Goal: Task Accomplishment & Management: Use online tool/utility

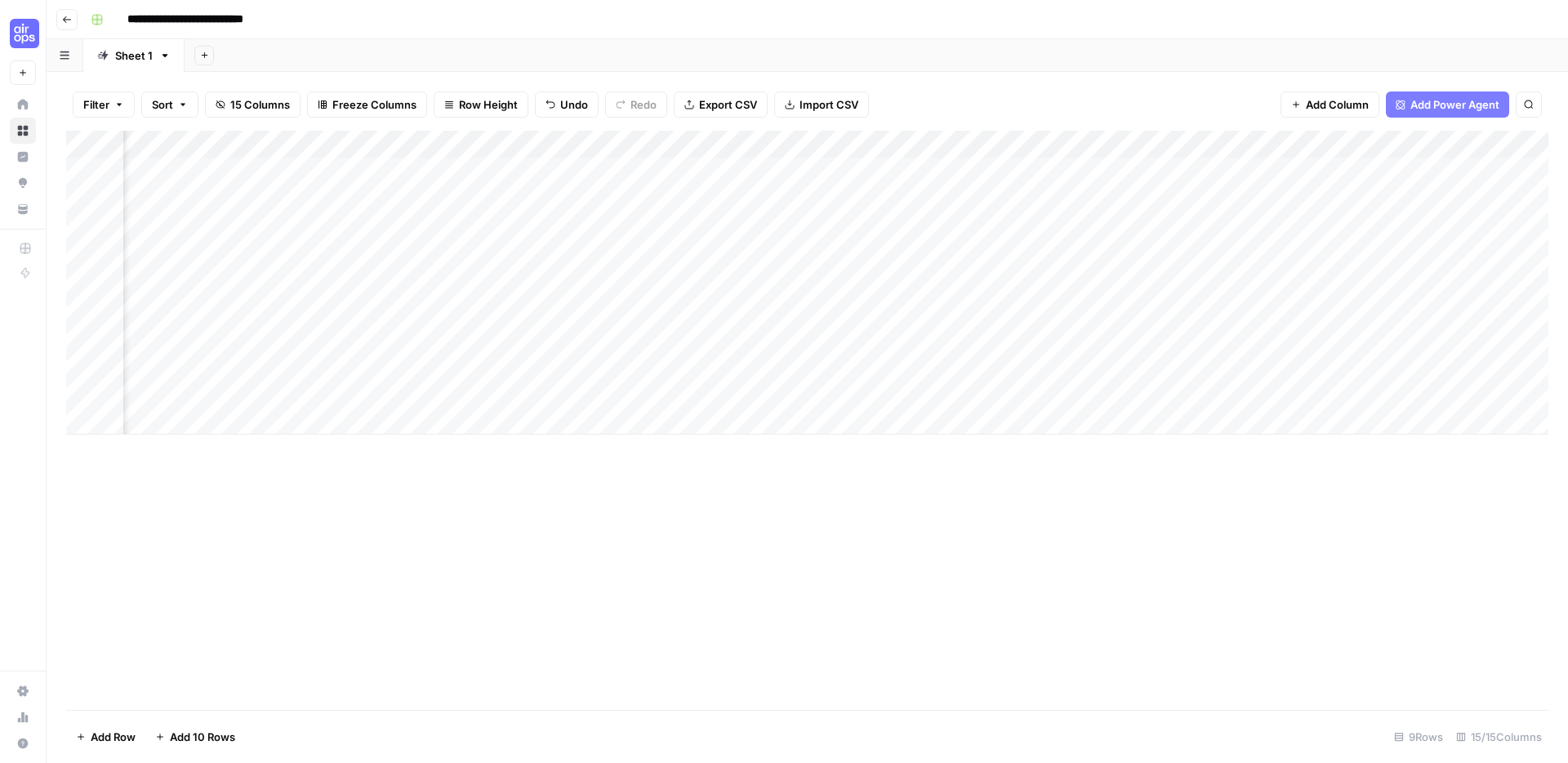
scroll to position [0, 1386]
click at [1276, 193] on div "Add Column" at bounding box center [806, 282] width 1482 height 304
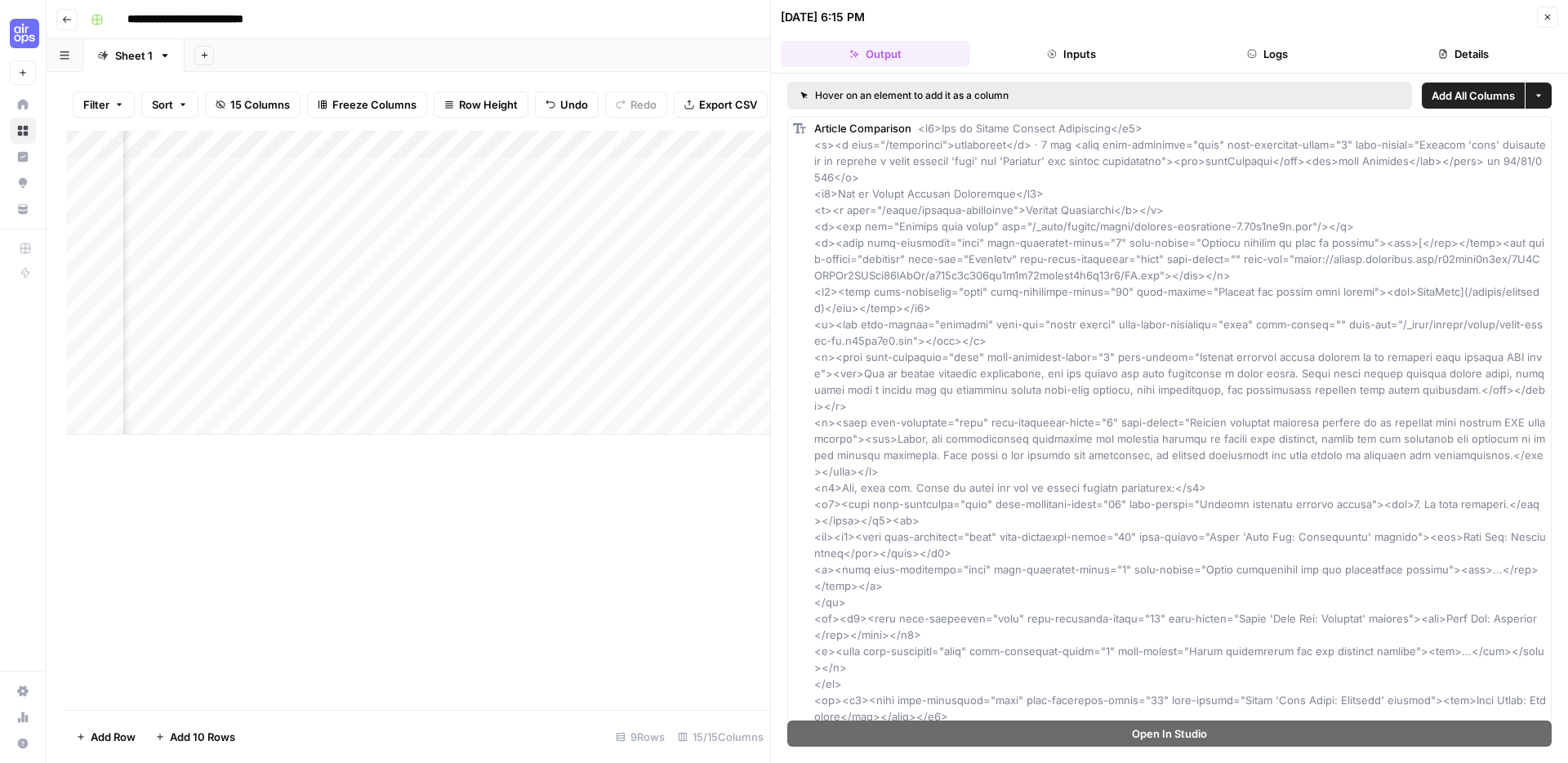
click at [1548, 13] on icon "button" at bounding box center [1548, 17] width 10 height 10
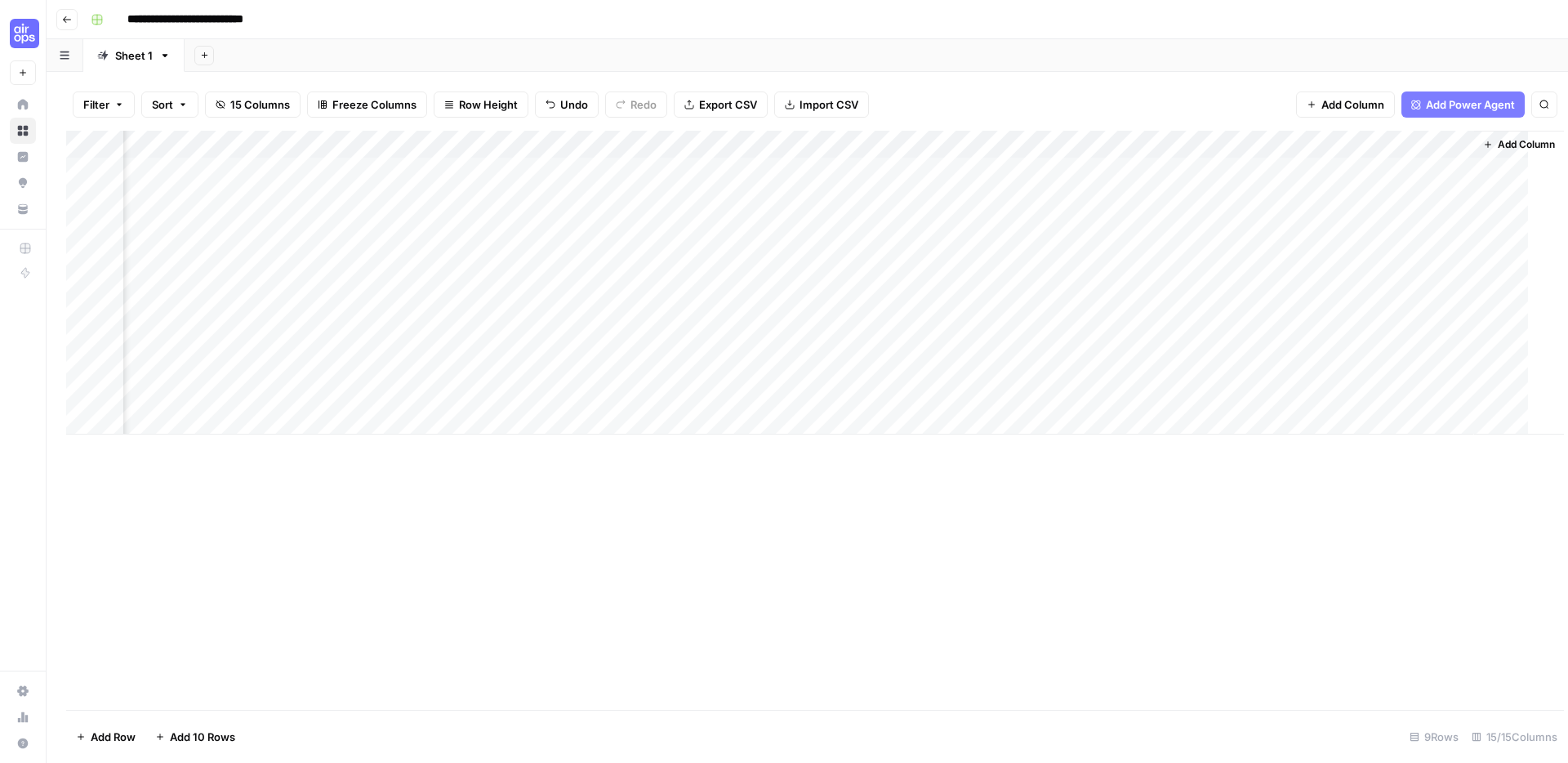
scroll to position [0, 1366]
click at [1444, 199] on div "Add Column" at bounding box center [806, 282] width 1482 height 304
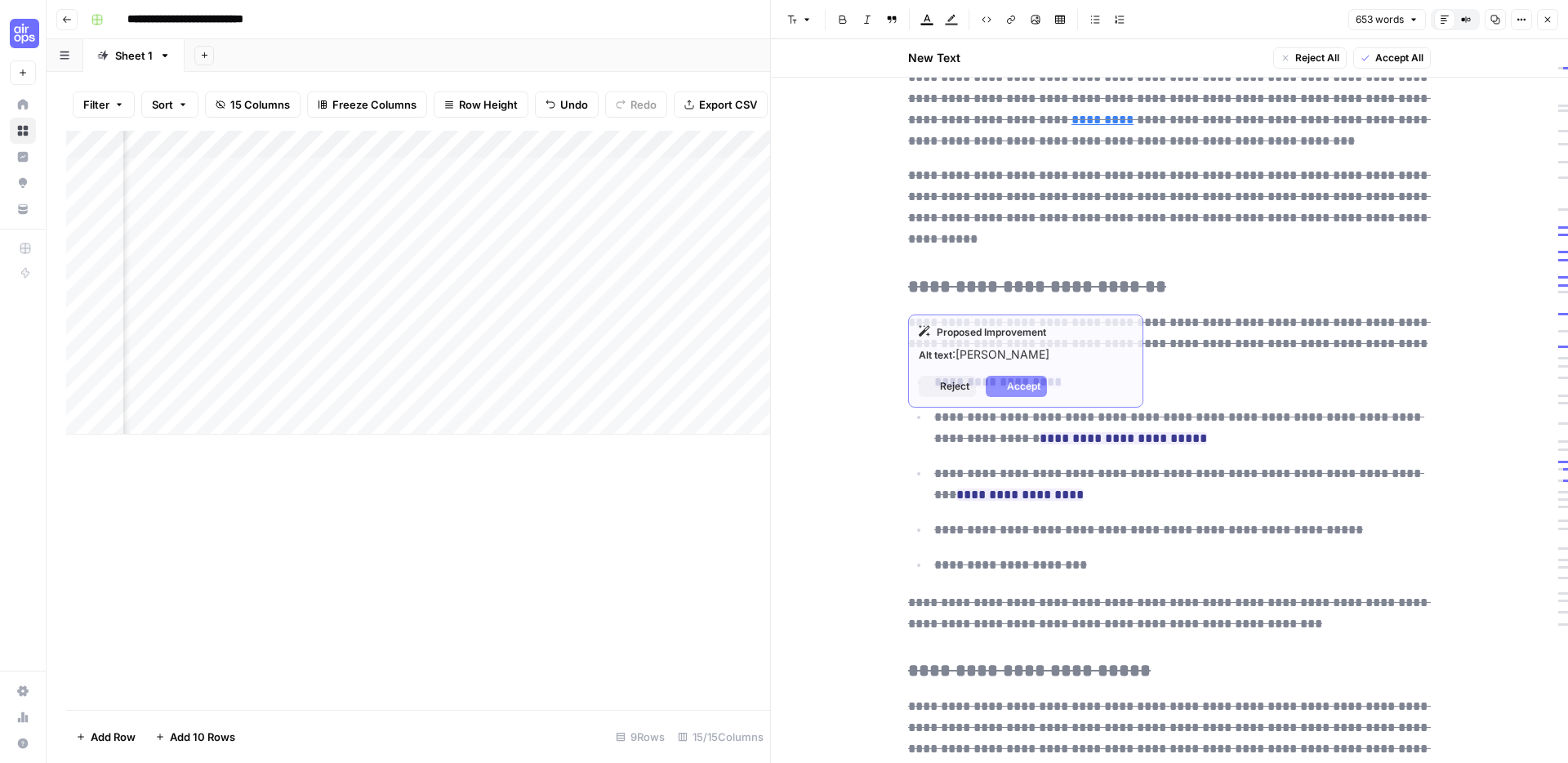
scroll to position [1595, 0]
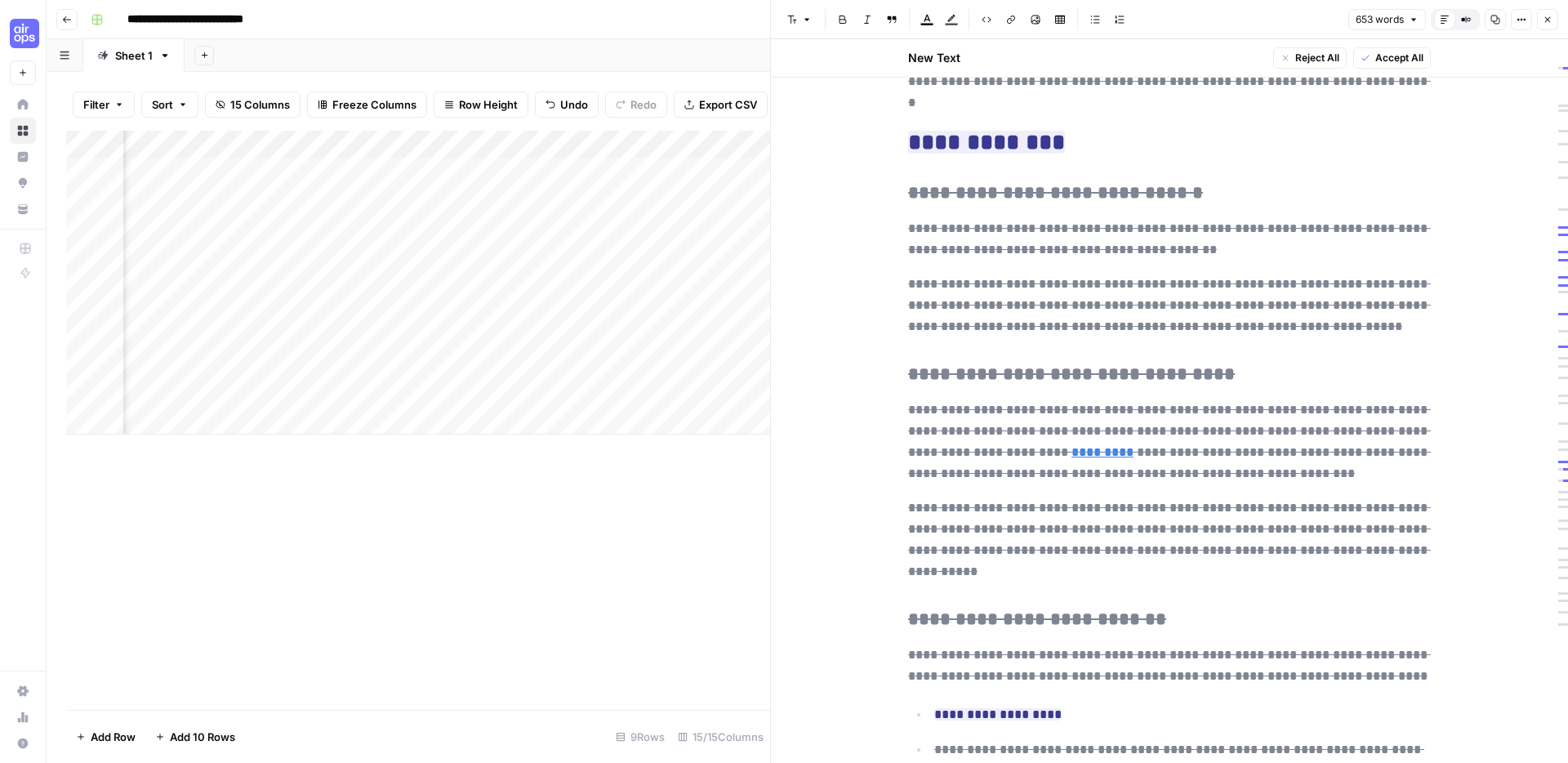
click at [1407, 64] on span "Accept All" at bounding box center [1400, 57] width 48 height 15
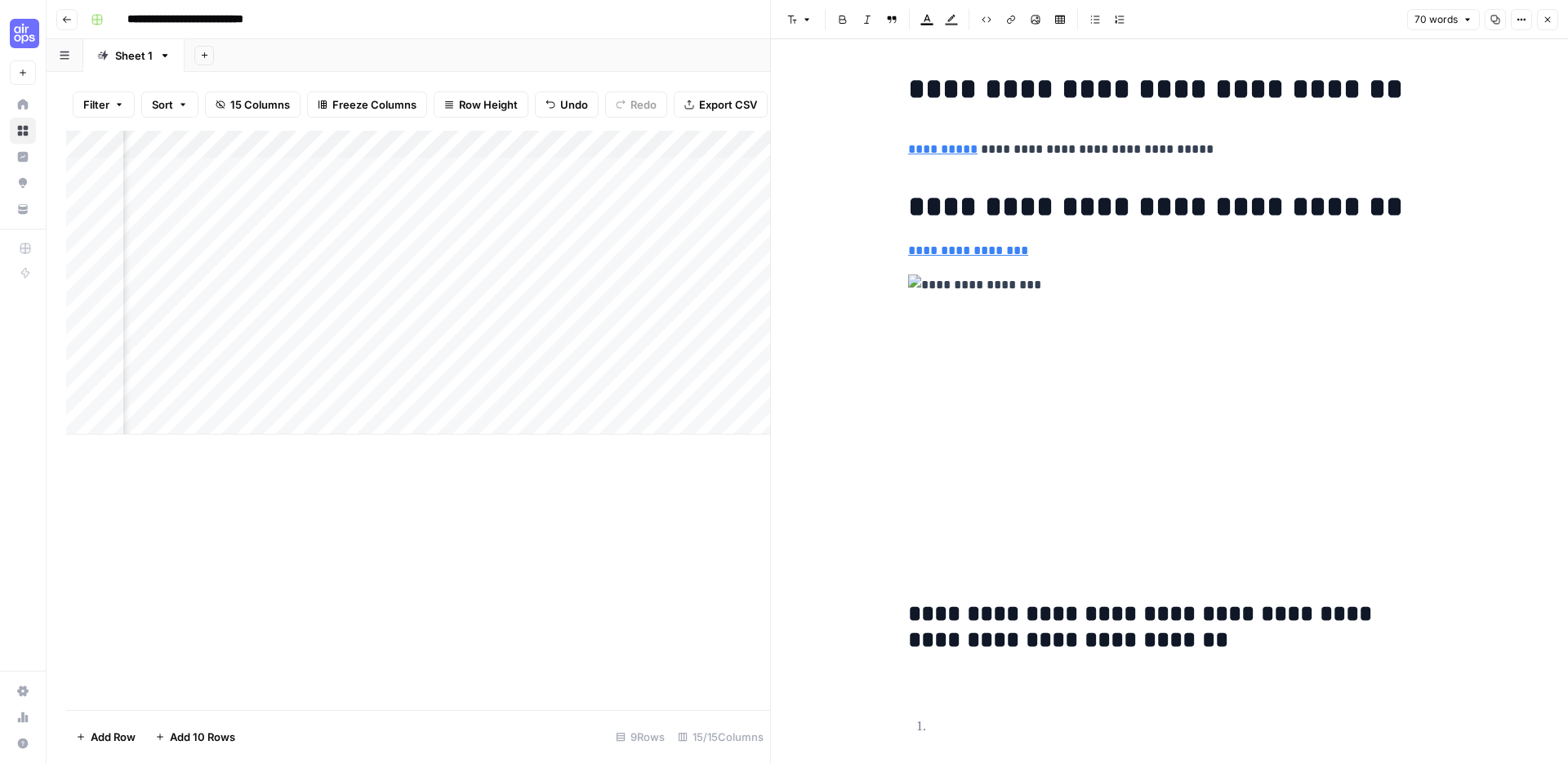
scroll to position [561, 0]
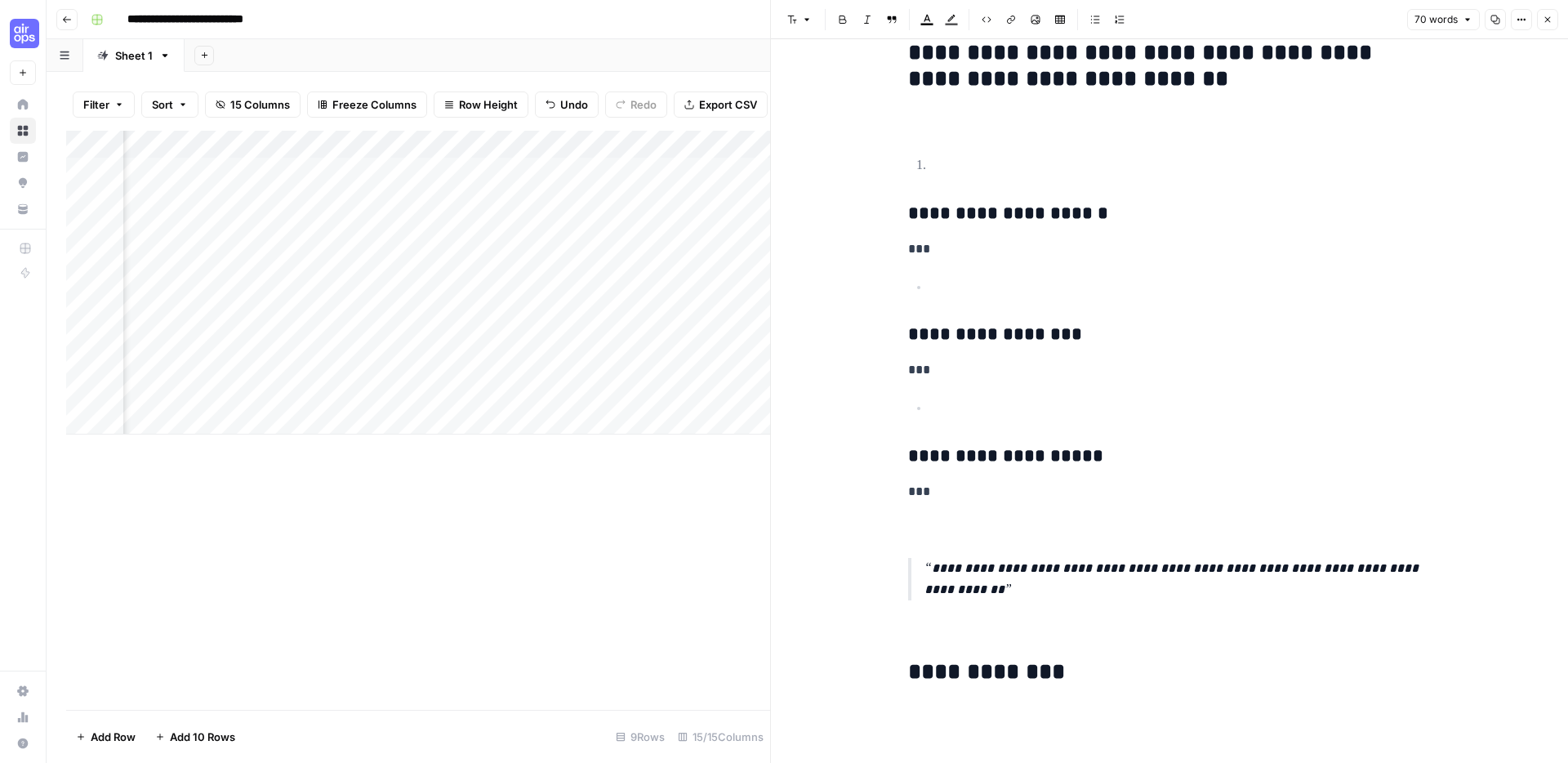
click at [1553, 15] on button "Close" at bounding box center [1548, 19] width 21 height 21
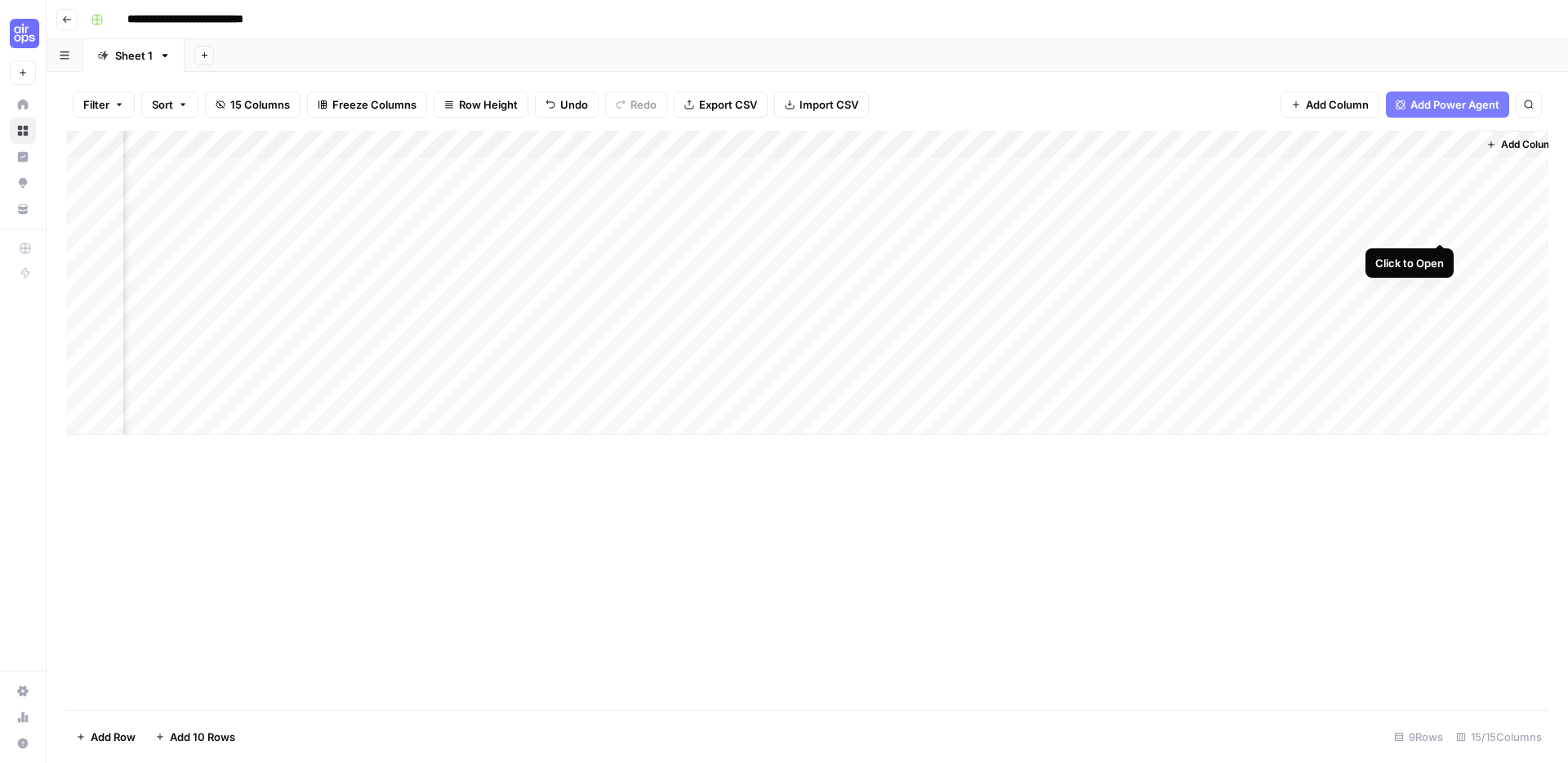
click at [1438, 224] on div "Add Column" at bounding box center [806, 282] width 1482 height 304
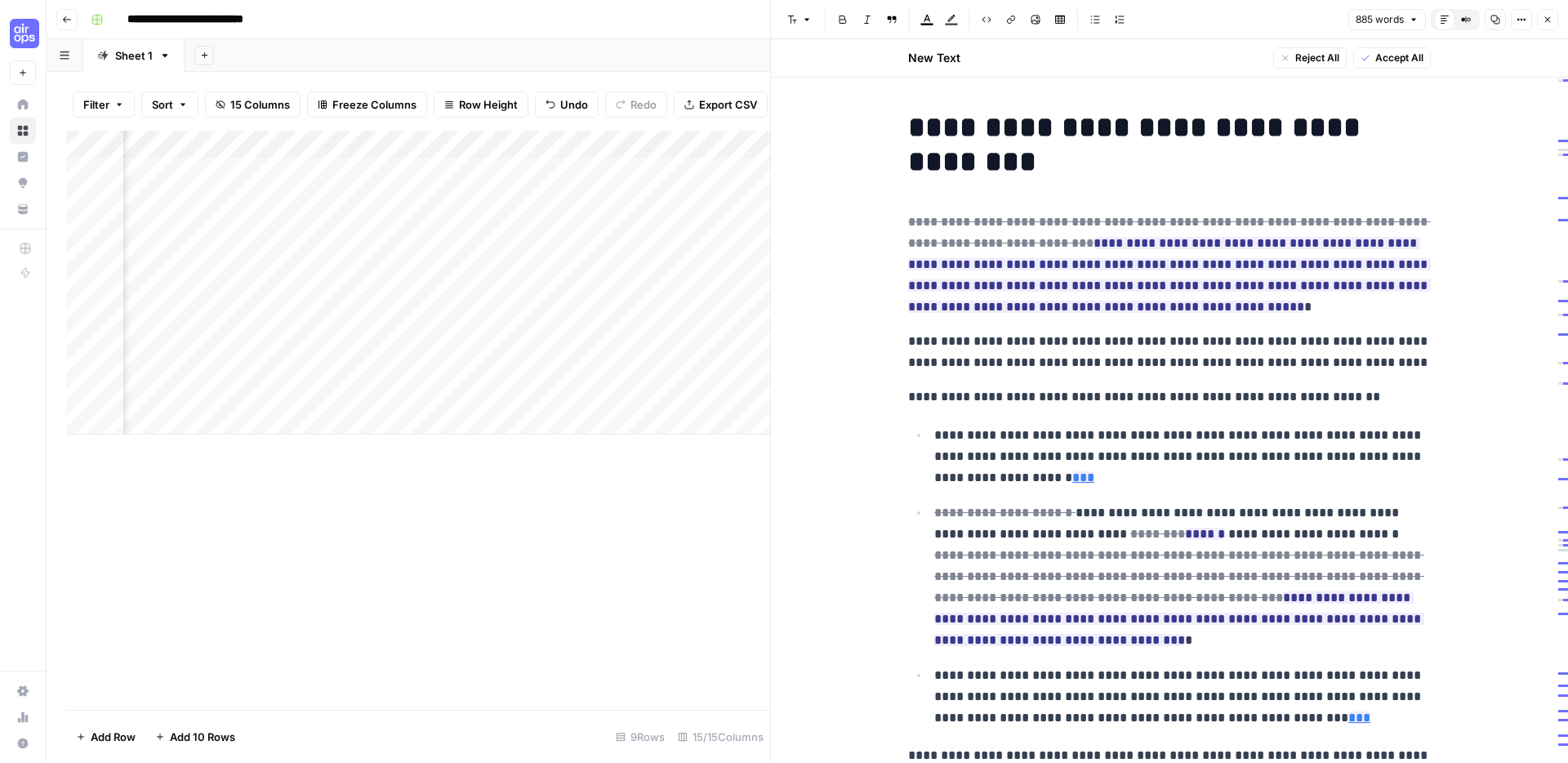
click at [699, 540] on div "Add Column" at bounding box center [418, 420] width 704 height 579
click at [1548, 15] on icon "button" at bounding box center [1548, 19] width 10 height 10
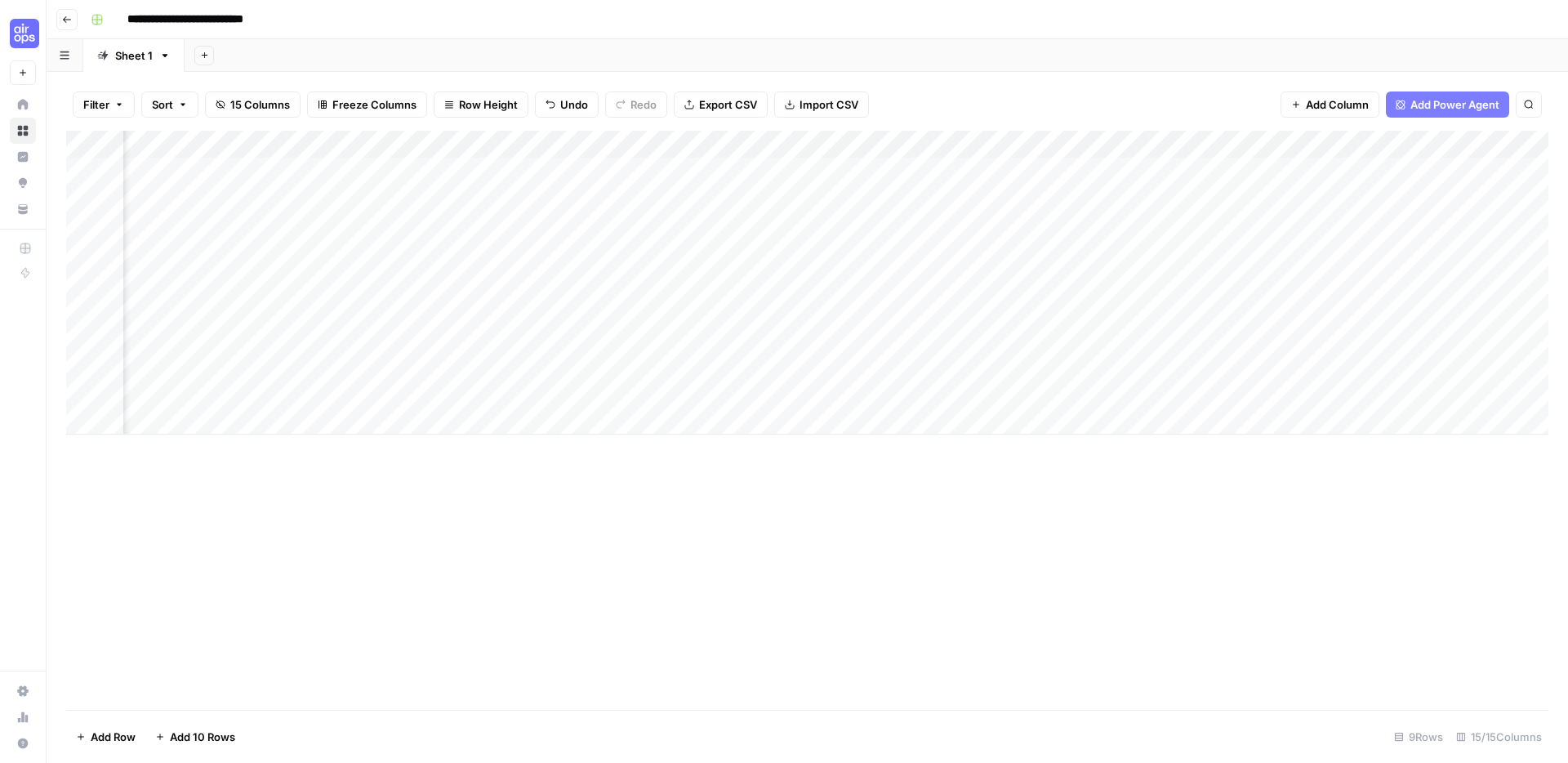
scroll to position [0, 779]
click at [1500, 148] on div "Add Column" at bounding box center [806, 282] width 1482 height 304
click at [1492, 239] on span "Remaining Rows" at bounding box center [1496, 240] width 102 height 16
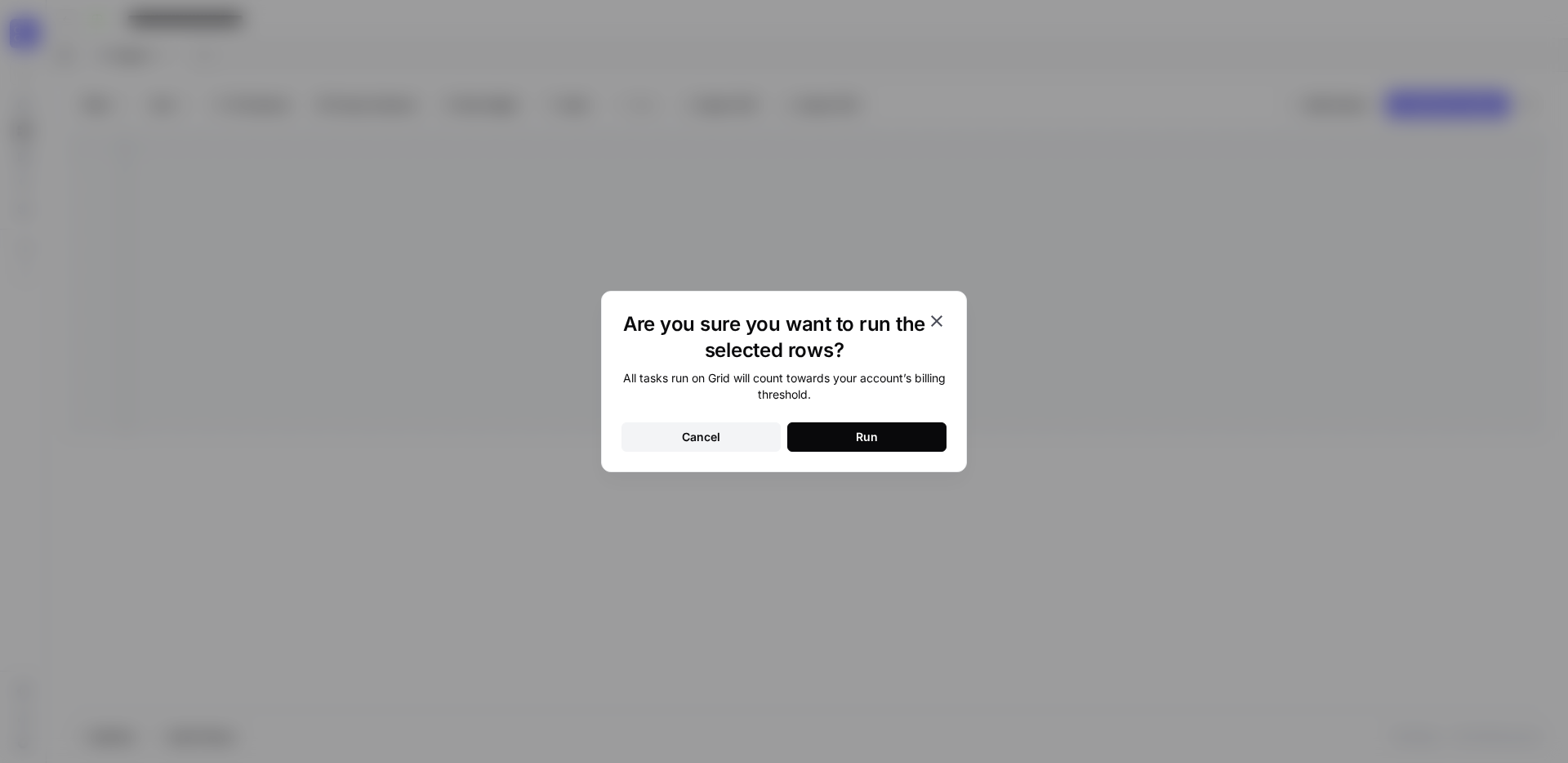
click at [852, 445] on button "Run" at bounding box center [866, 437] width 160 height 29
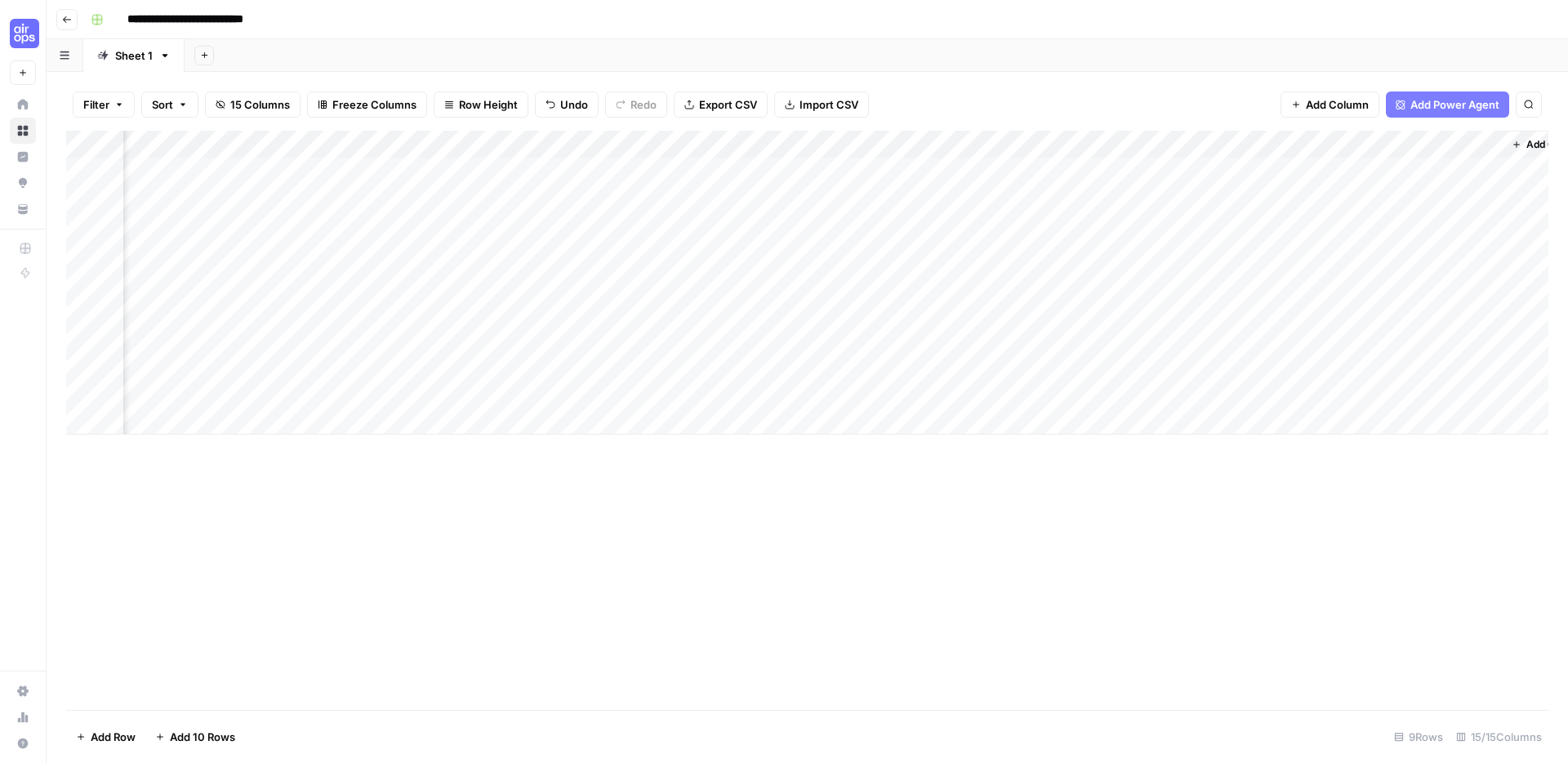
scroll to position [0, 1346]
click at [917, 144] on div "Add Column" at bounding box center [806, 282] width 1482 height 304
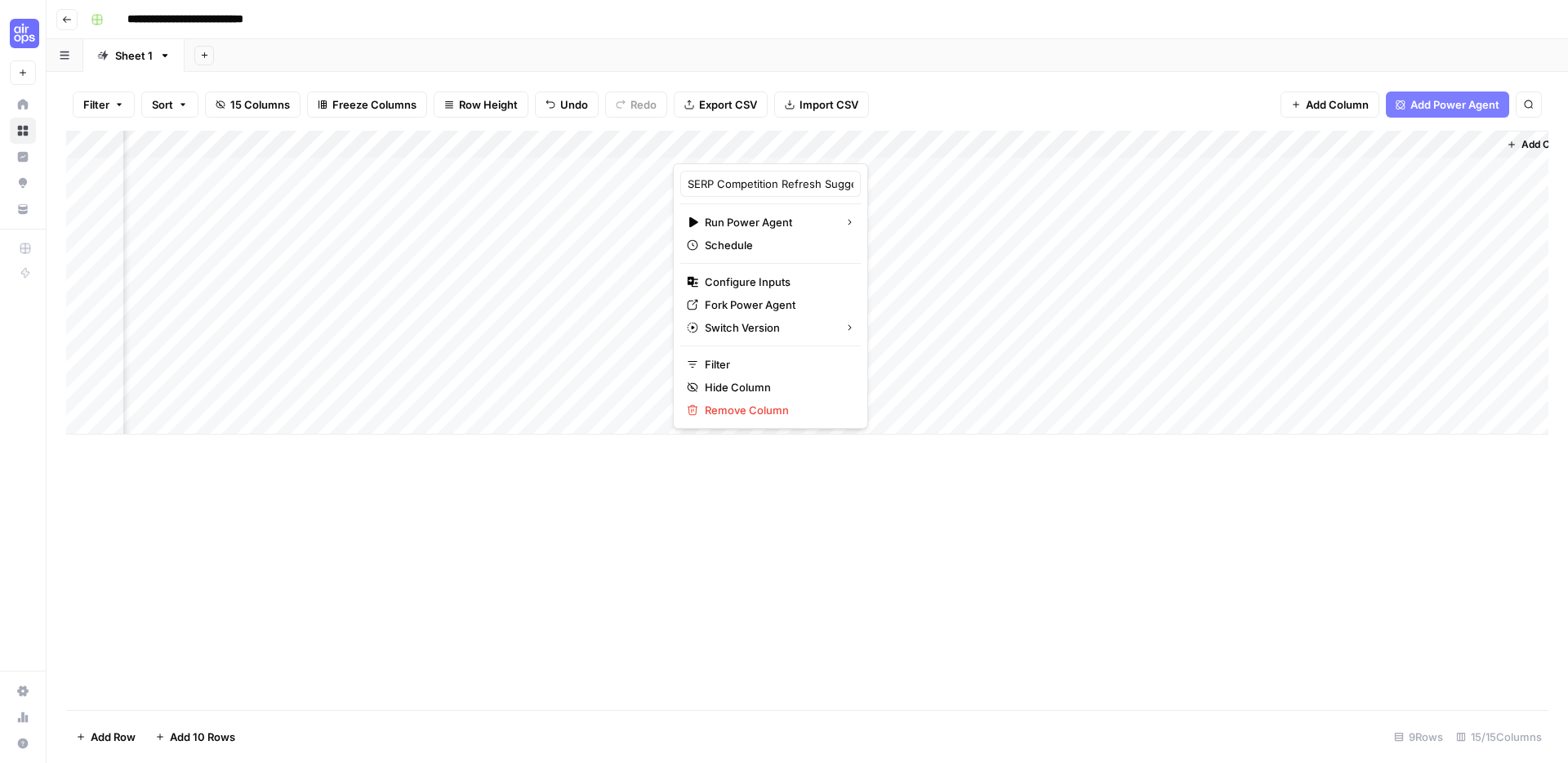
click at [772, 539] on div "Add Column" at bounding box center [806, 420] width 1482 height 579
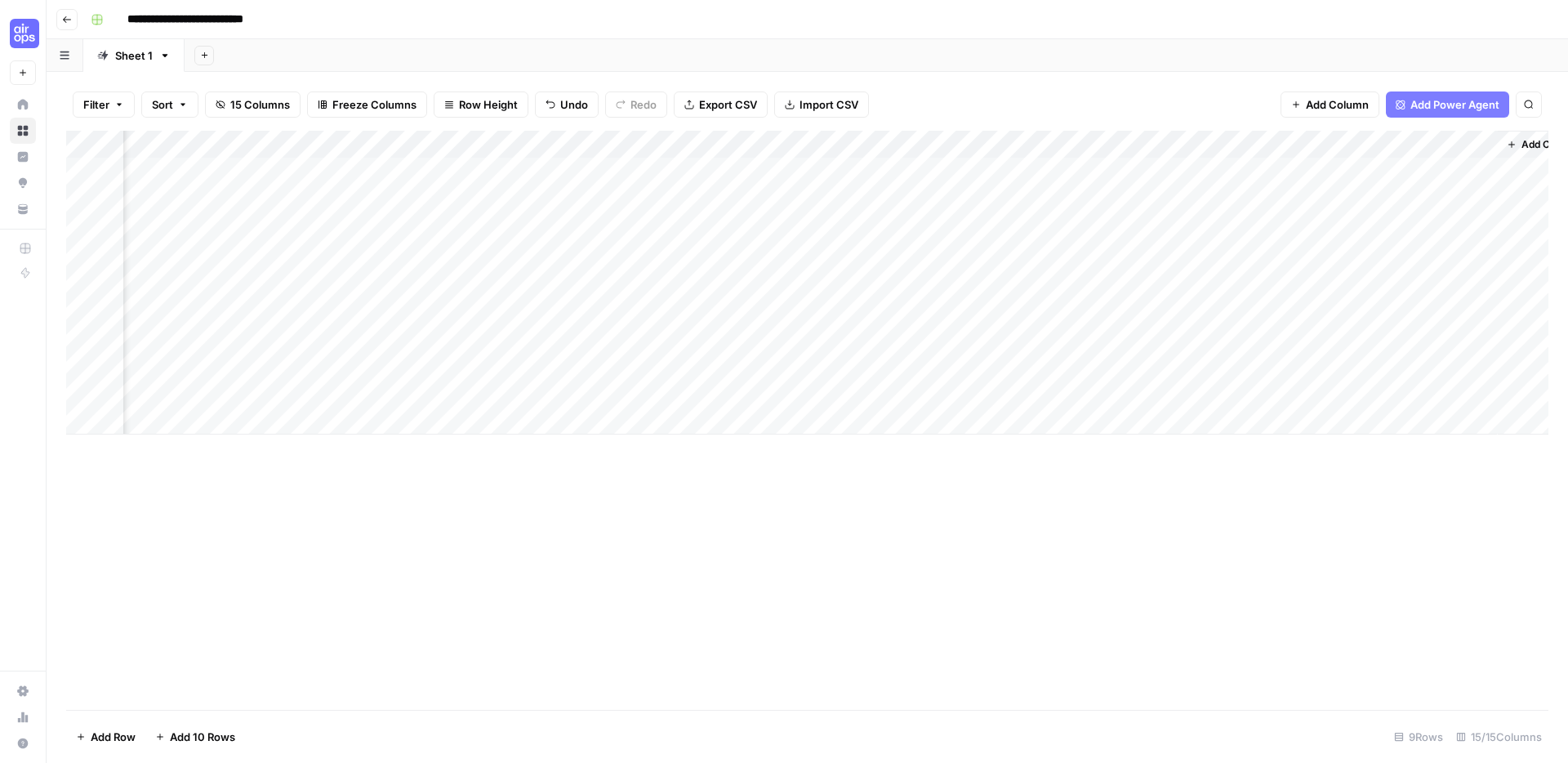
click at [935, 146] on div "Add Column" at bounding box center [806, 282] width 1482 height 304
click at [952, 234] on span "Remaining Rows" at bounding box center [993, 240] width 102 height 16
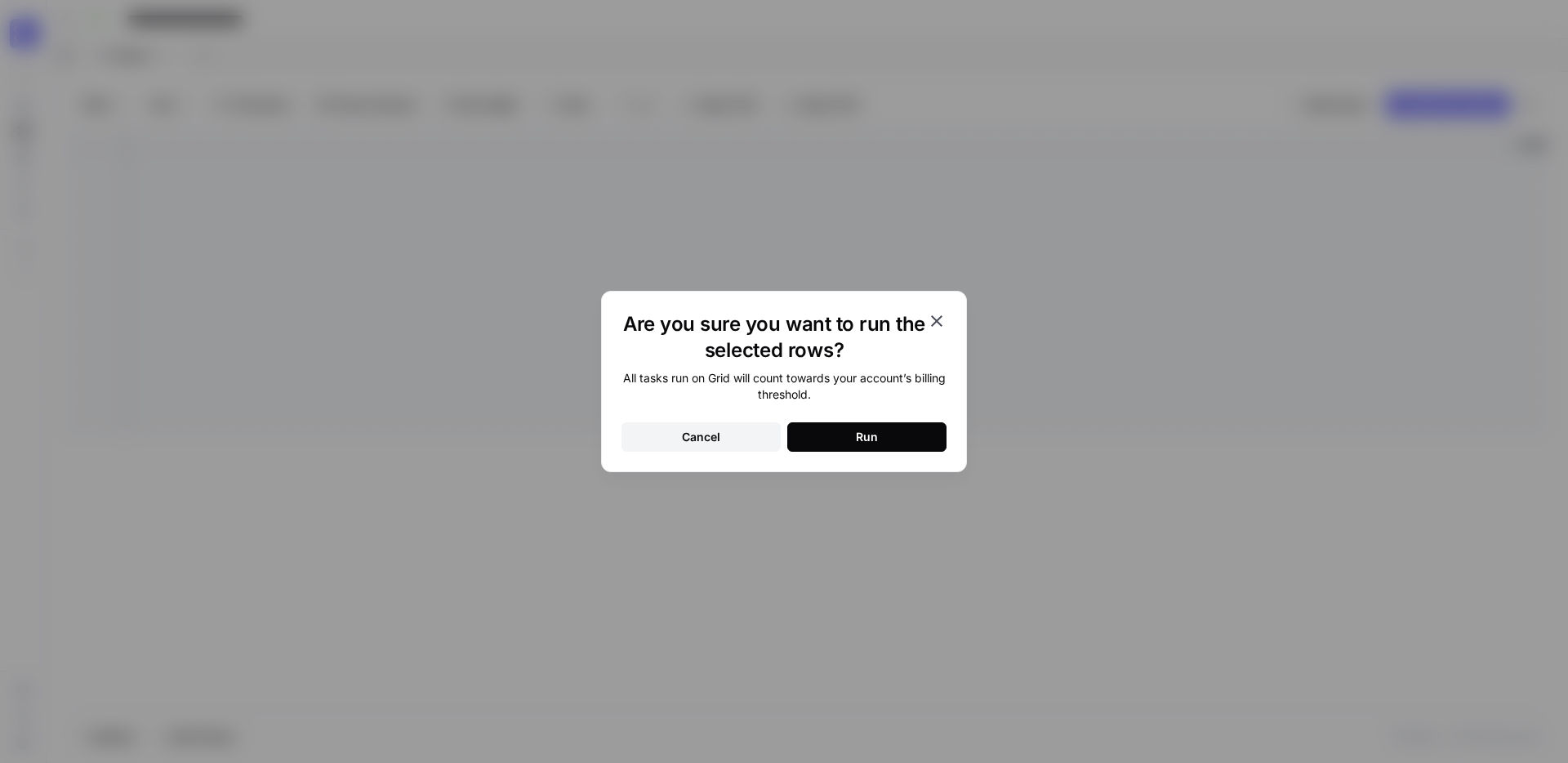
click at [872, 444] on div "Run" at bounding box center [866, 437] width 22 height 16
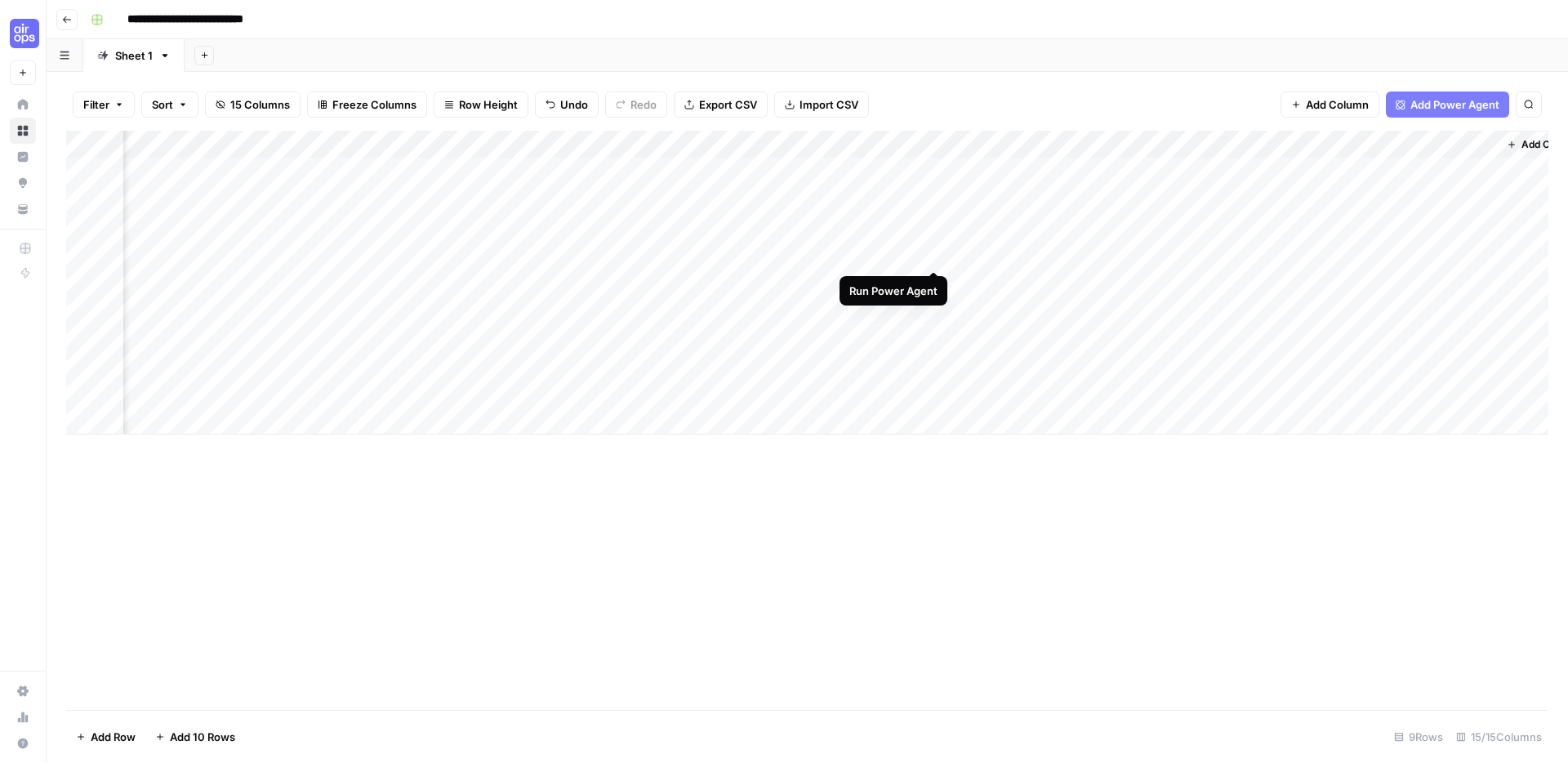
click at [930, 252] on div "Add Column" at bounding box center [806, 282] width 1482 height 304
click at [934, 277] on div "Add Column" at bounding box center [806, 282] width 1482 height 304
click at [931, 304] on div "Add Column" at bounding box center [806, 282] width 1482 height 304
click at [932, 337] on div "Add Column" at bounding box center [806, 282] width 1482 height 304
click at [932, 360] on div "Add Column" at bounding box center [806, 282] width 1482 height 304
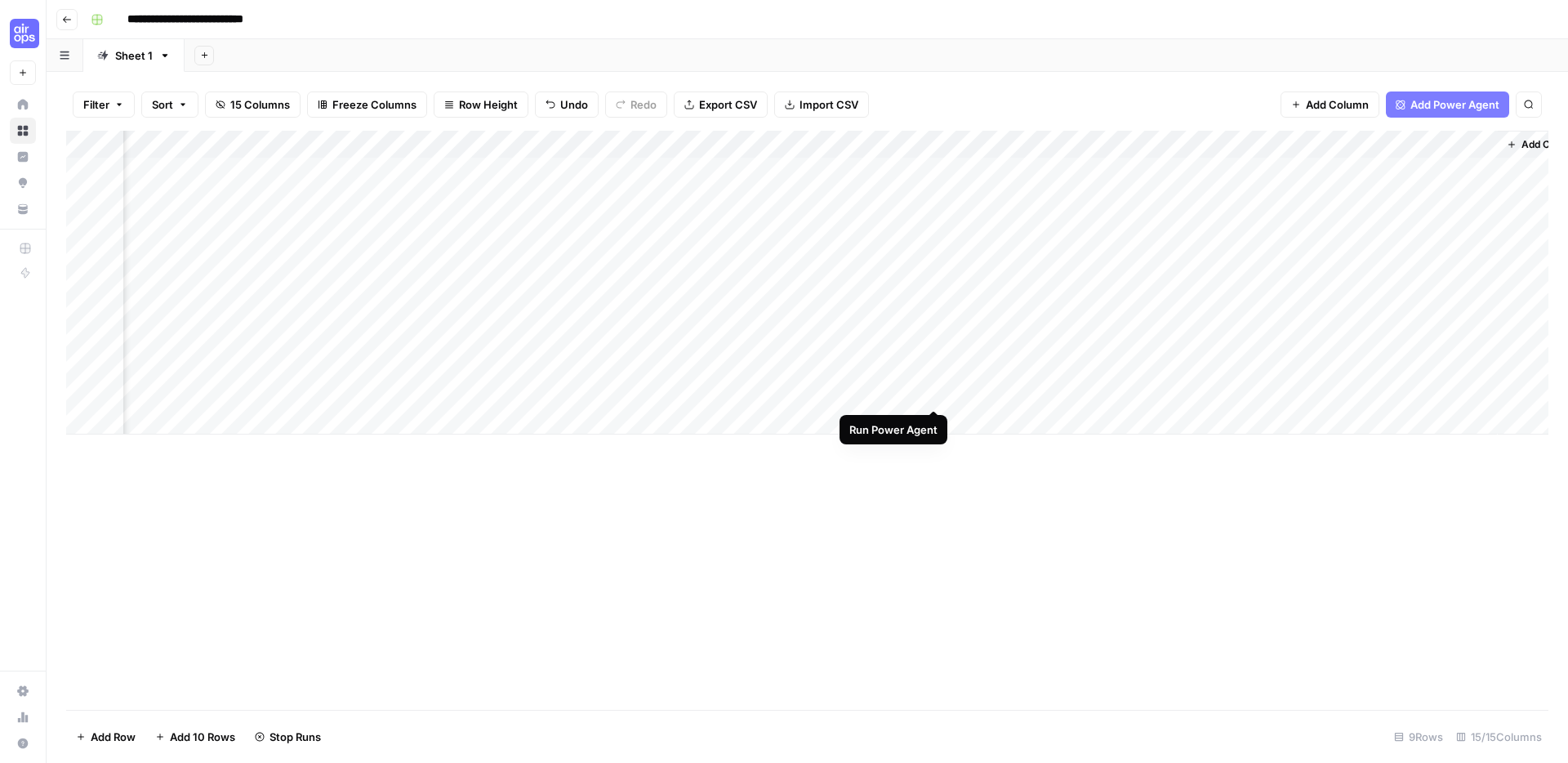
click at [937, 390] on div "Add Column" at bounding box center [806, 282] width 1482 height 304
click at [966, 556] on div "Add Column" at bounding box center [806, 420] width 1482 height 579
